Goal: Find specific page/section

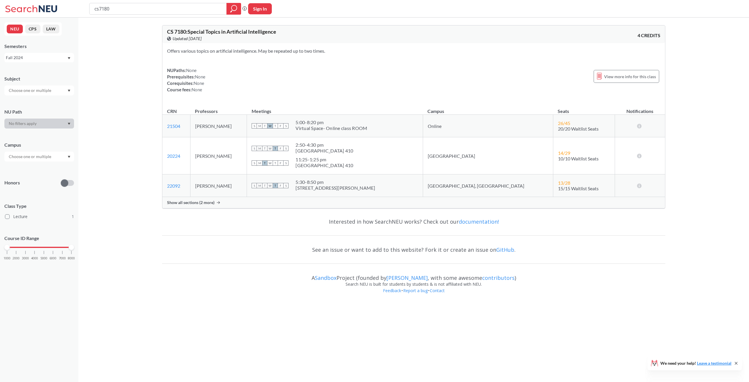
click at [37, 57] on div "Fall 2024" at bounding box center [36, 57] width 61 height 6
click at [32, 68] on div "Fall 2025" at bounding box center [41, 70] width 66 height 6
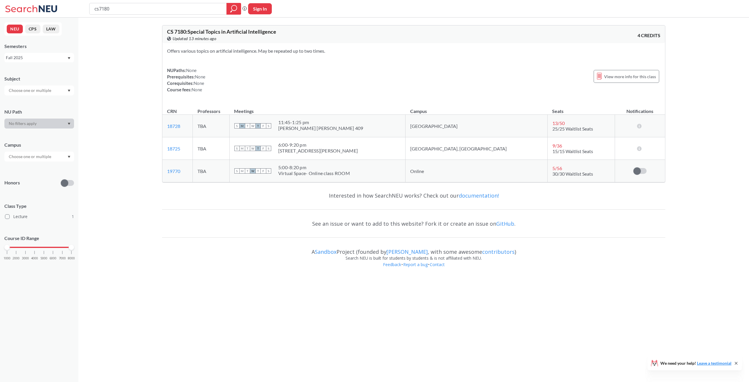
drag, startPoint x: 147, startPoint y: 9, endPoint x: -16, endPoint y: 100, distance: 186.5
click at [0, 100] on html "cs7180 Phrase search guarantees the exact search appears in the results. Ex. If…" at bounding box center [374, 191] width 749 height 382
type input "GE4900"
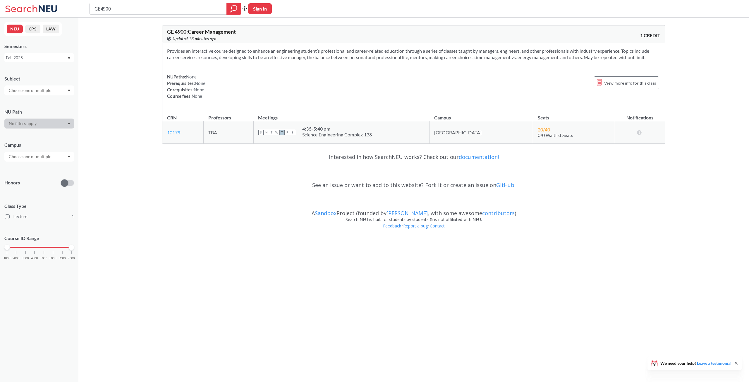
click at [169, 133] on link "10179" at bounding box center [173, 133] width 13 height 6
